Goal: Information Seeking & Learning: Learn about a topic

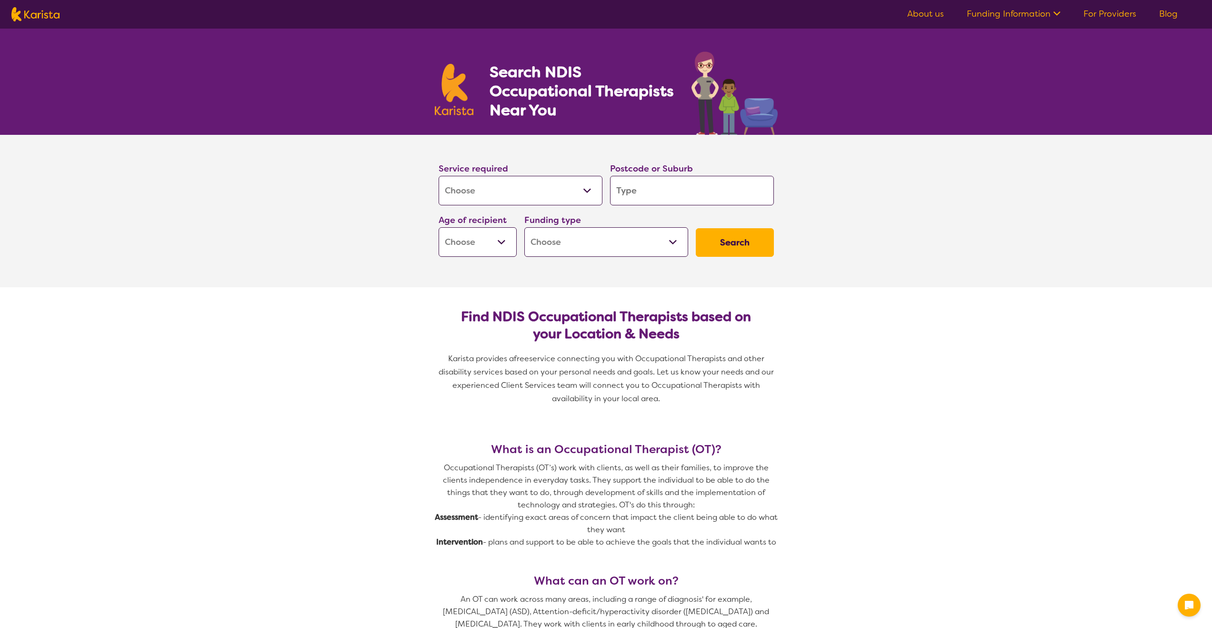
select select "[MEDICAL_DATA]"
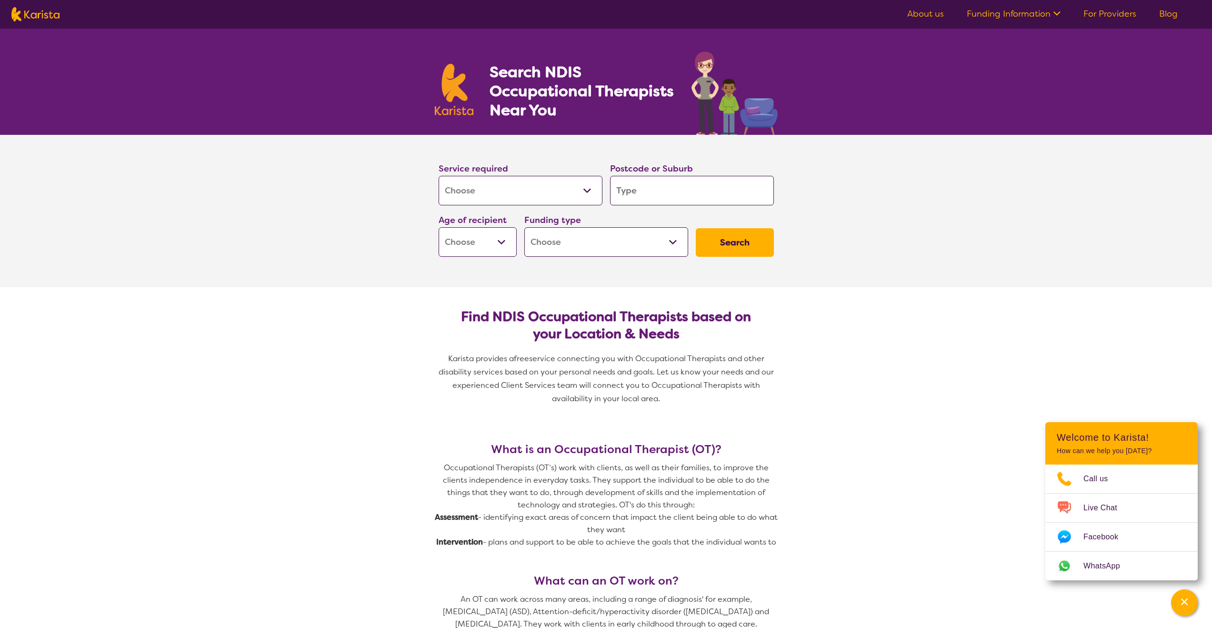
scroll to position [327, 0]
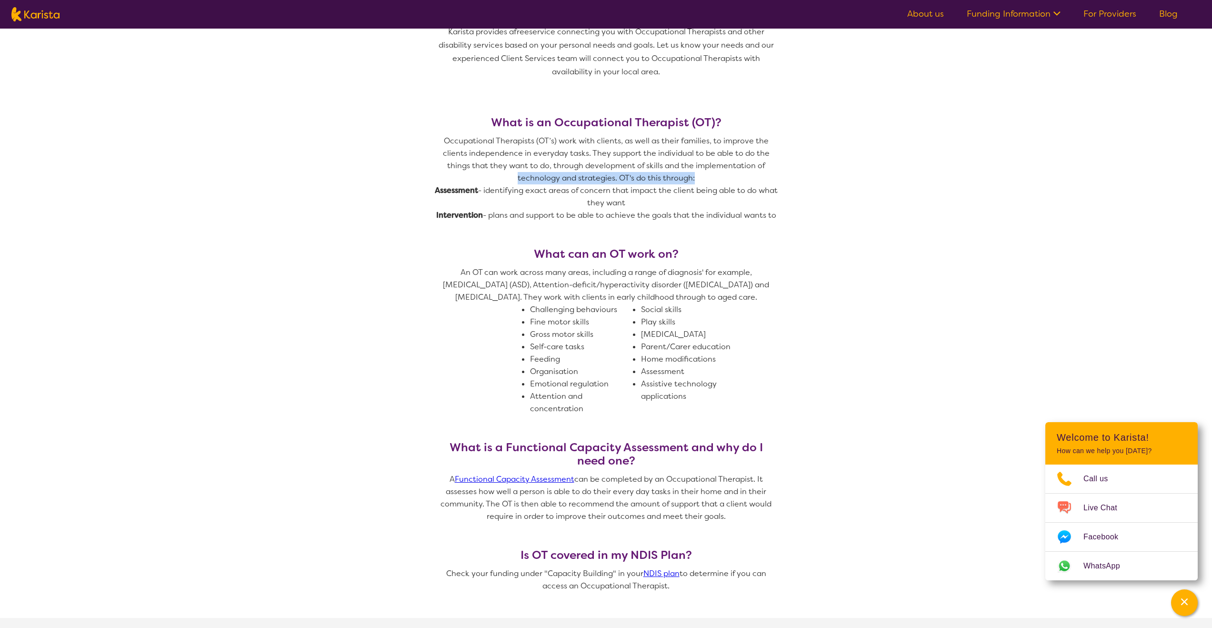
drag, startPoint x: 510, startPoint y: 181, endPoint x: 712, endPoint y: 175, distance: 202.5
click at [712, 175] on p "Occupational Therapists (OT’s) work with clients, as well as their families, to…" at bounding box center [606, 160] width 343 height 50
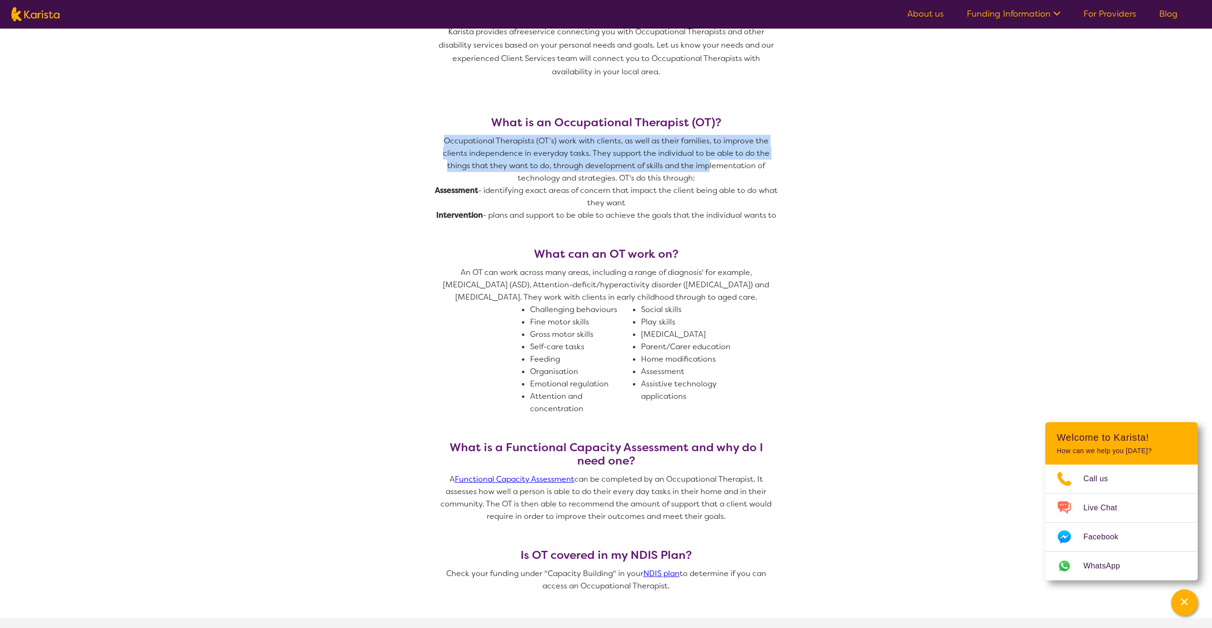
drag, startPoint x: 707, startPoint y: 160, endPoint x: 428, endPoint y: 133, distance: 280.3
click at [428, 133] on section "What is an Occupational Therapist (OT)? Occupational Therapists (OT’s) work wit…" at bounding box center [606, 355] width 366 height 525
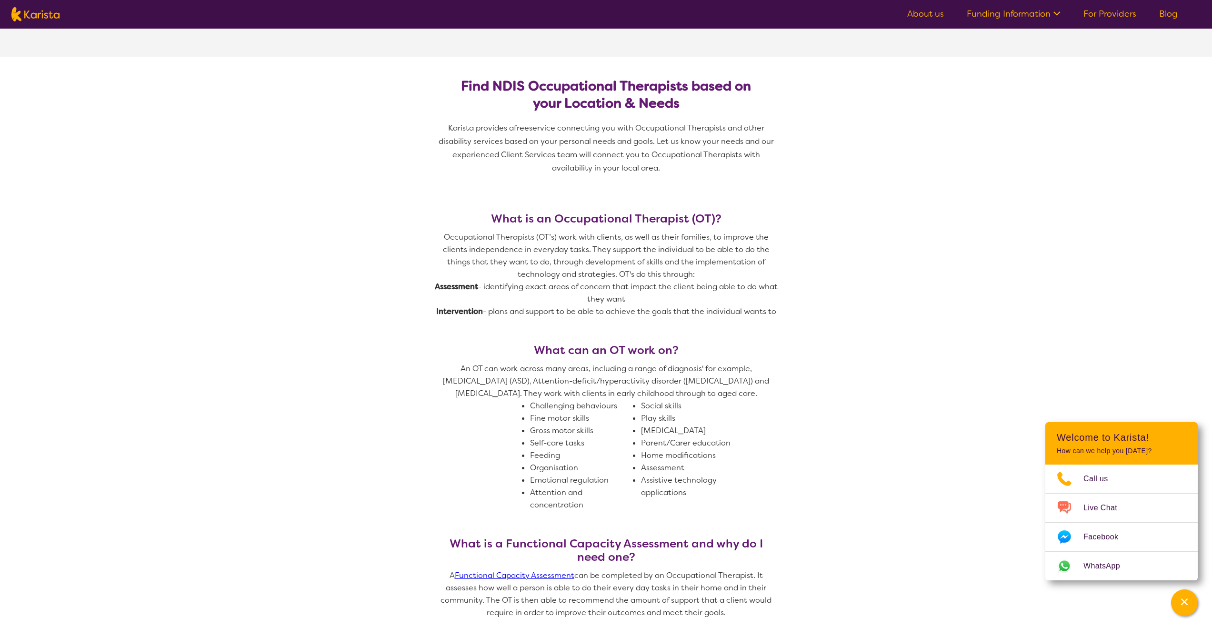
scroll to position [220, 0]
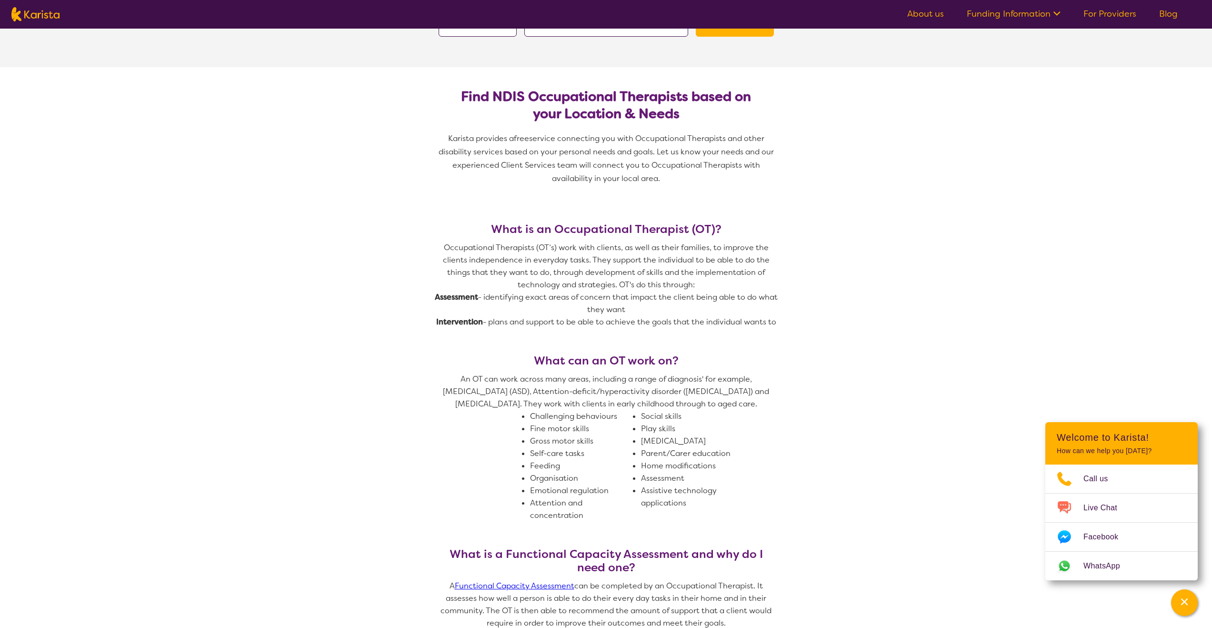
drag, startPoint x: 478, startPoint y: 141, endPoint x: 677, endPoint y: 179, distance: 203.1
click at [677, 179] on p "Karista provides a free service connecting you with Occupational Therapists and…" at bounding box center [606, 158] width 343 height 53
click at [681, 179] on p "Karista provides a free service connecting you with Occupational Therapists and…" at bounding box center [606, 158] width 343 height 53
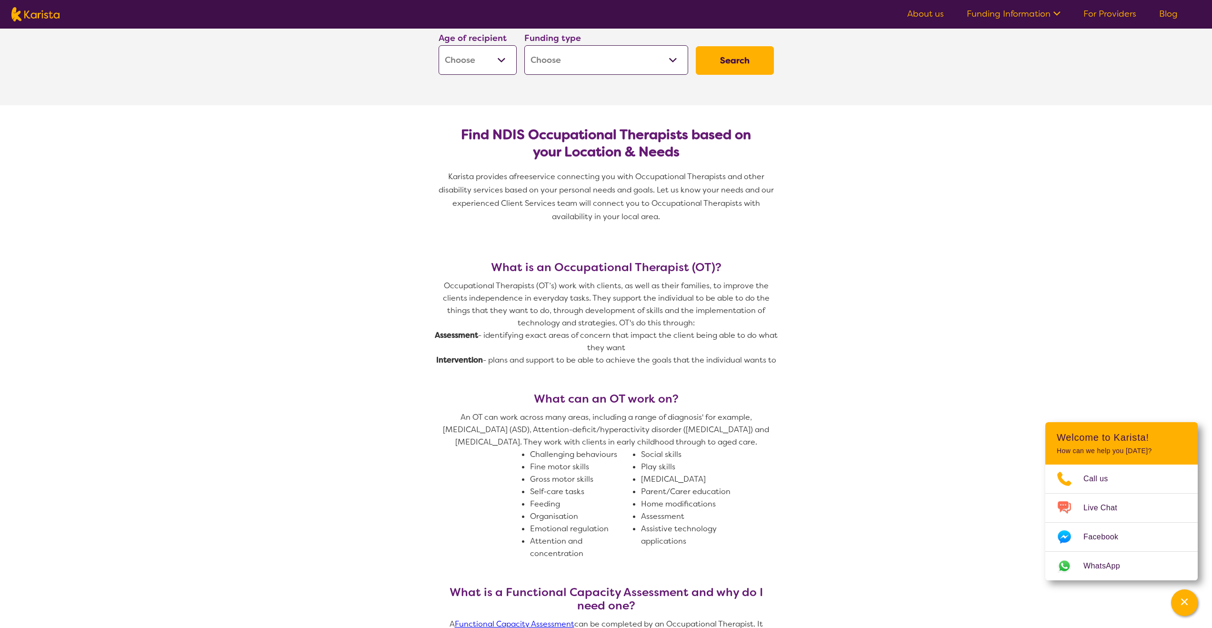
scroll to position [0, 0]
